Goal: Task Accomplishment & Management: Manage account settings

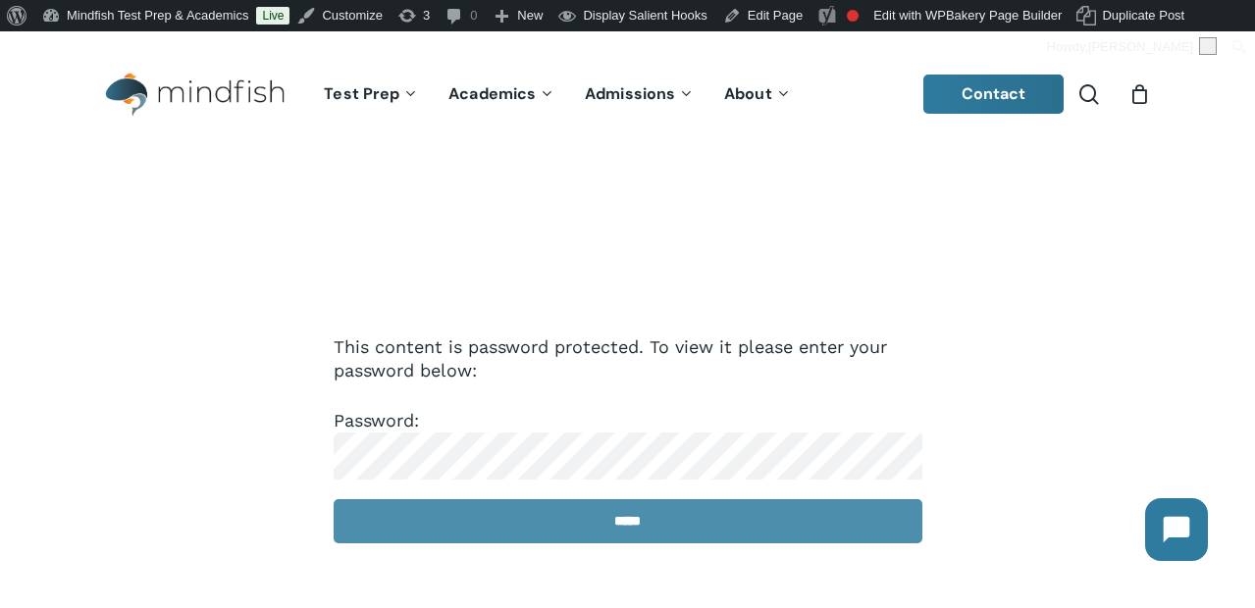
click at [542, 514] on input "*****" at bounding box center [628, 521] width 589 height 44
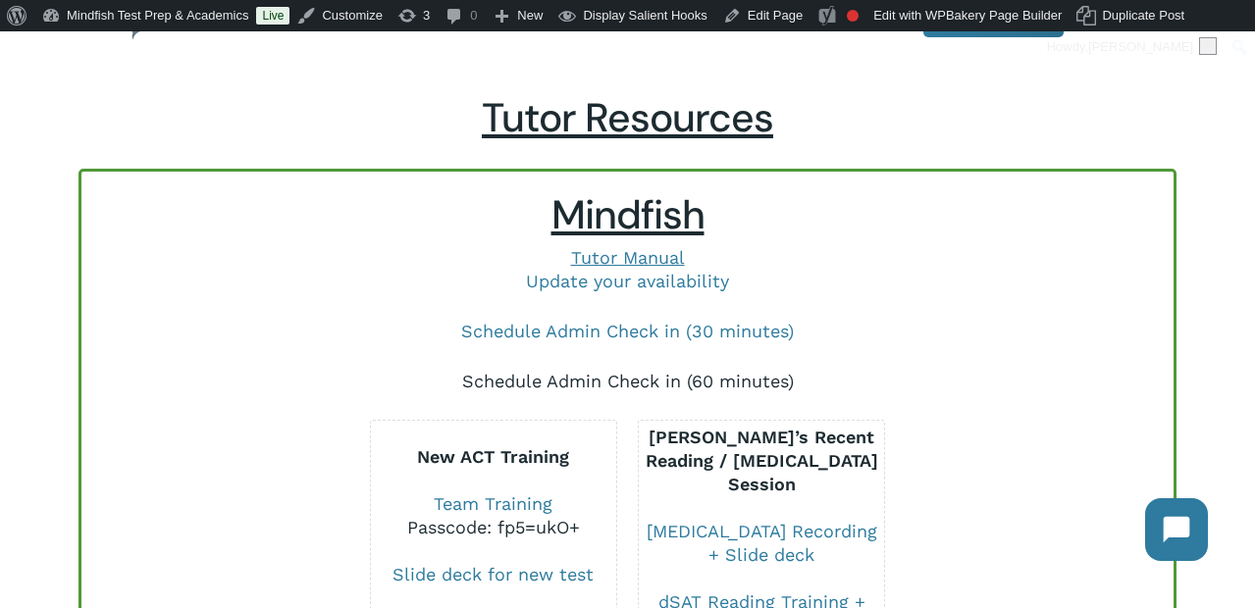
scroll to position [82, 0]
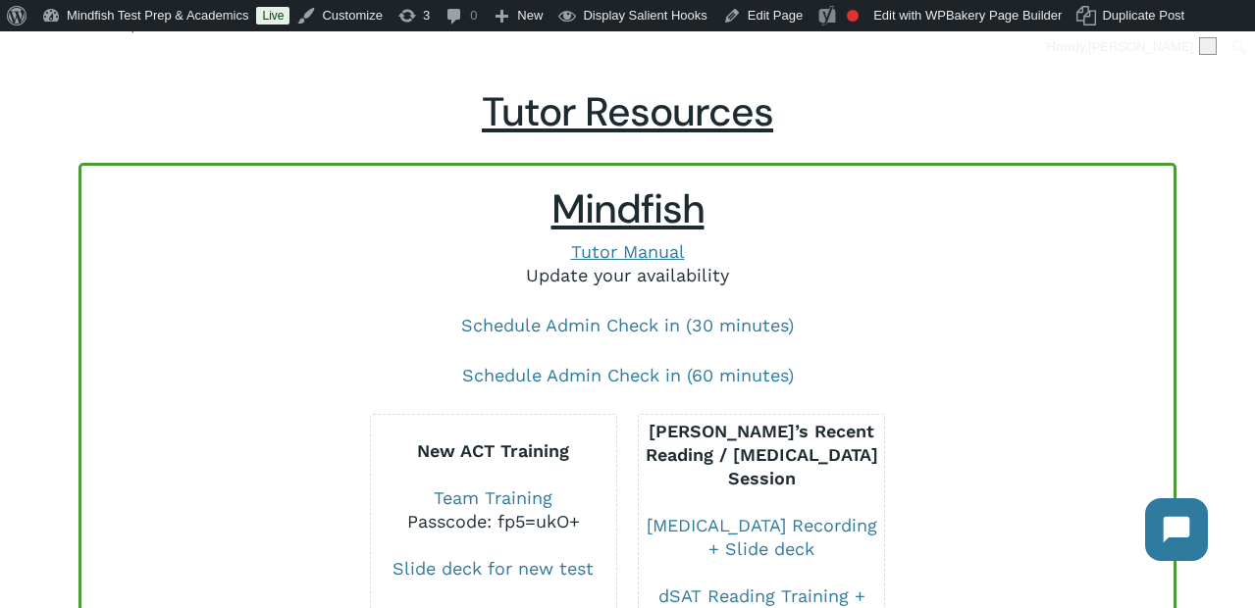
click at [584, 277] on link "Update your availability" at bounding box center [627, 275] width 203 height 21
